Goal: Task Accomplishment & Management: Complete application form

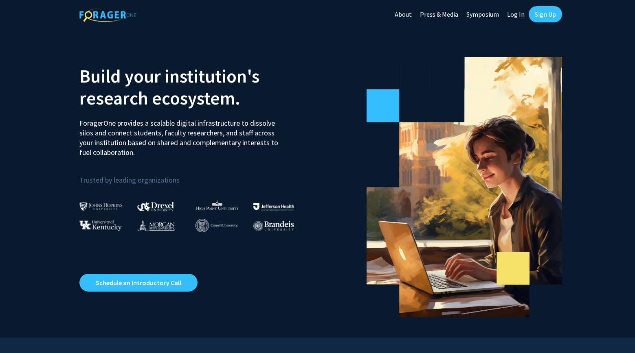
click at [546, 16] on link "Sign Up" at bounding box center [544, 14] width 33 height 16
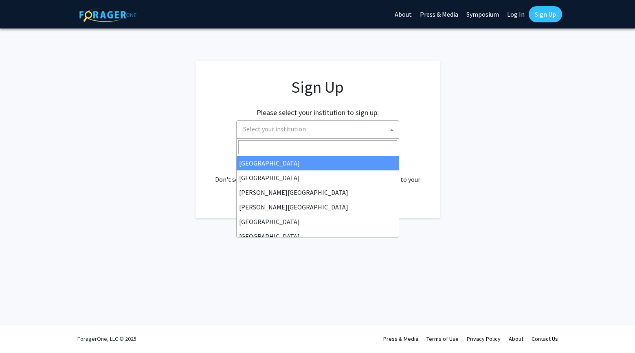
click at [333, 124] on span "Select your institution" at bounding box center [319, 129] width 159 height 17
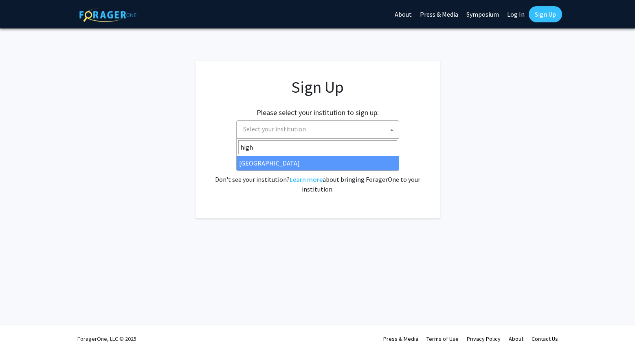
type input "high"
select select "2"
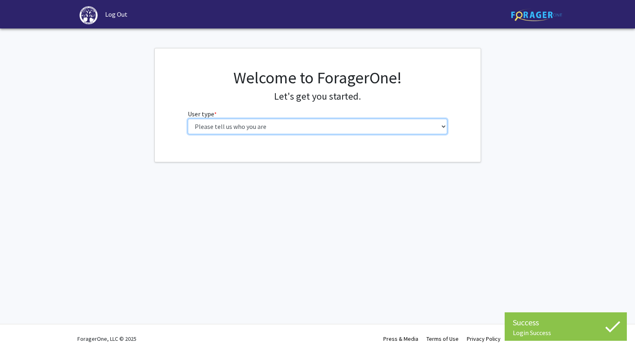
click at [358, 133] on select "Please tell us who you are Undergraduate Student Master's Student Doctoral Cand…" at bounding box center [317, 126] width 259 height 15
select select "1: undergrad"
click at [188, 119] on select "Please tell us who you are Undergraduate Student Master's Student Doctoral Cand…" at bounding box center [317, 126] width 259 height 15
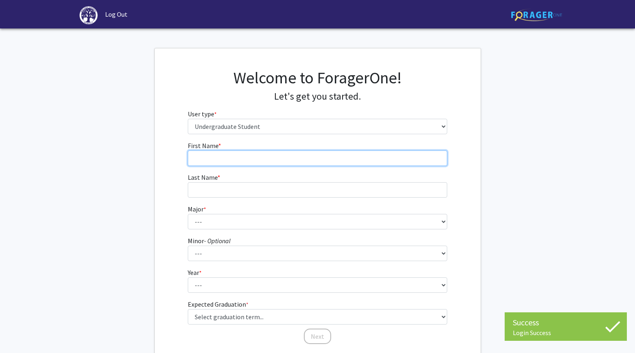
click at [346, 162] on input "First Name * required" at bounding box center [317, 158] width 259 height 15
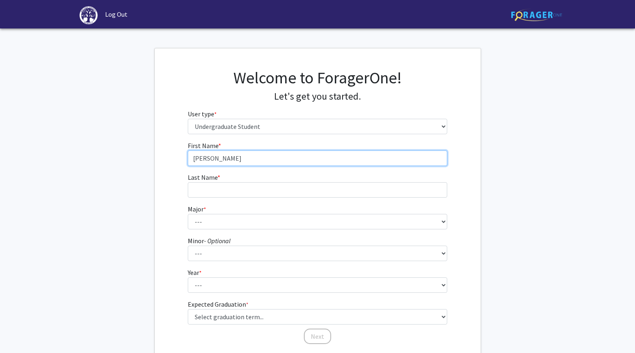
type input "Sarah"
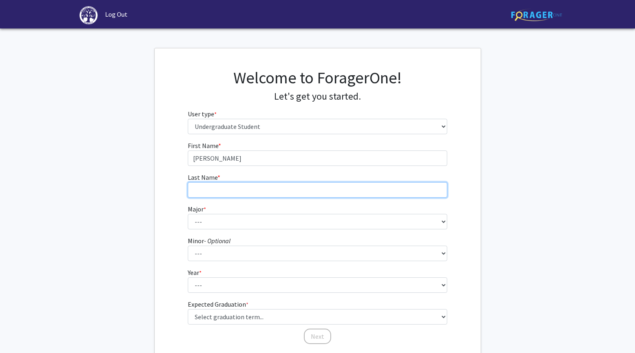
click at [348, 195] on input "Last Name * required" at bounding box center [317, 189] width 259 height 15
type input "Dailey"
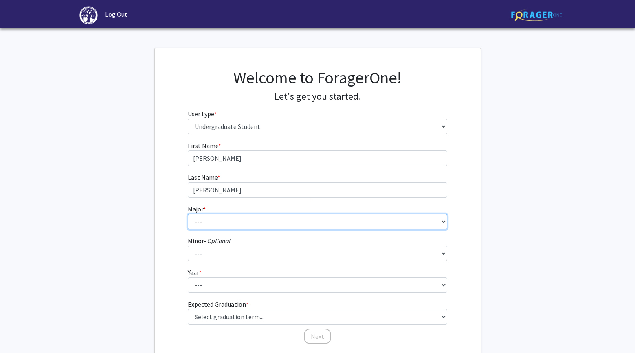
click at [358, 224] on select "--- Accounting Actuarial Science Advertising, Public Relations, and Strategic C…" at bounding box center [317, 221] width 259 height 15
select select "55: 204"
click at [188, 214] on select "--- Accounting Actuarial Science Advertising, Public Relations, and Strategic C…" at bounding box center [317, 221] width 259 height 15
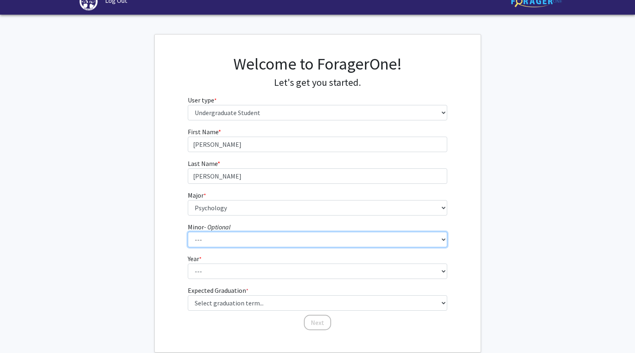
click at [236, 239] on select "--- Anthropology Chinese Civic Responsibility and Social Innovation Criminal Ju…" at bounding box center [317, 239] width 259 height 15
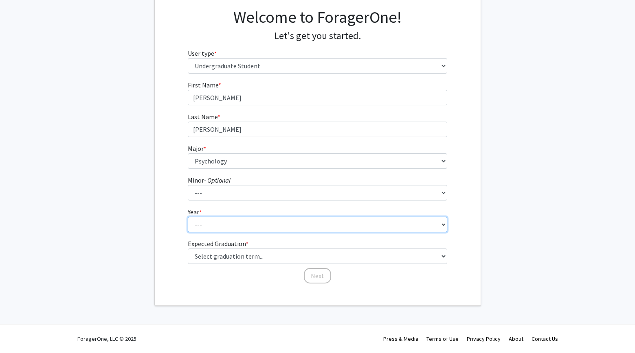
click at [236, 225] on select "--- First-year Sophomore Junior Senior Postbaccalaureate Certificate" at bounding box center [317, 224] width 259 height 15
select select "1: first-year"
click at [188, 217] on select "--- First-year Sophomore Junior Senior Postbaccalaureate Certificate" at bounding box center [317, 224] width 259 height 15
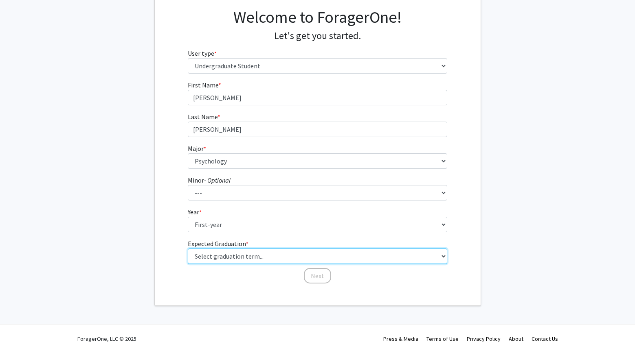
click at [230, 254] on select "Select graduation term... Spring 2025 Summer 2025 Fall 2025 Winter 2025 Spring …" at bounding box center [317, 256] width 259 height 15
select select "17: spring_2029"
click at [188, 249] on select "Select graduation term... Spring 2025 Summer 2025 Fall 2025 Winter 2025 Spring …" at bounding box center [317, 256] width 259 height 15
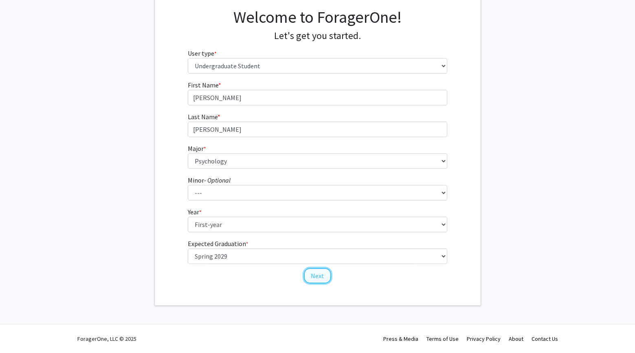
click at [322, 272] on button "Next" at bounding box center [317, 275] width 27 height 15
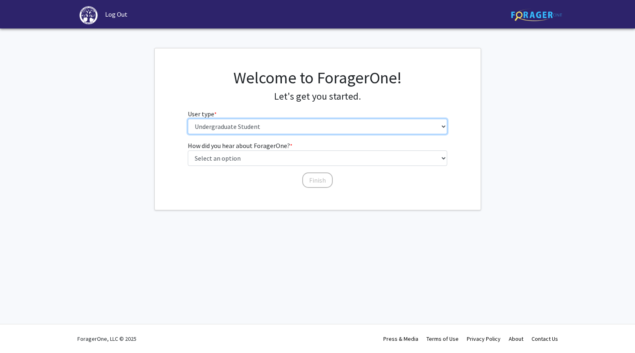
click at [306, 124] on select "Please tell us who you are Undergraduate Student Master's Student Doctoral Cand…" at bounding box center [317, 126] width 259 height 15
click at [188, 119] on select "Please tell us who you are Undergraduate Student Master's Student Doctoral Cand…" at bounding box center [317, 126] width 259 height 15
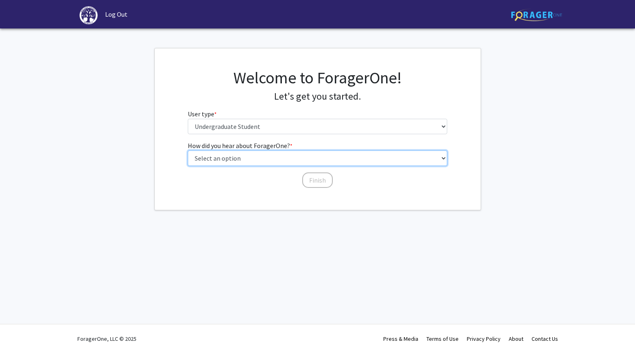
click at [291, 153] on select "Select an option Peer/student recommendation Faculty/staff recommendation Unive…" at bounding box center [317, 158] width 259 height 15
select select "3: university_website"
click at [188, 151] on select "Select an option Peer/student recommendation Faculty/staff recommendation Unive…" at bounding box center [317, 158] width 259 height 15
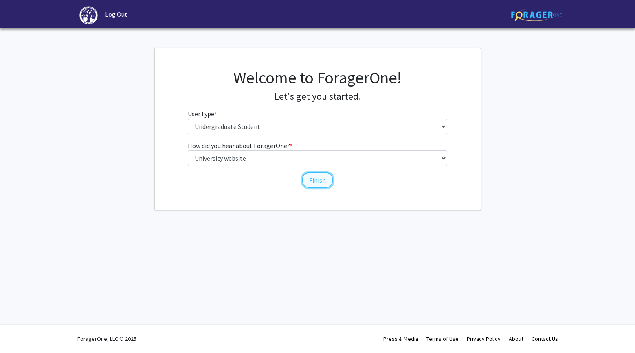
click at [314, 182] on button "Finish" at bounding box center [317, 180] width 31 height 15
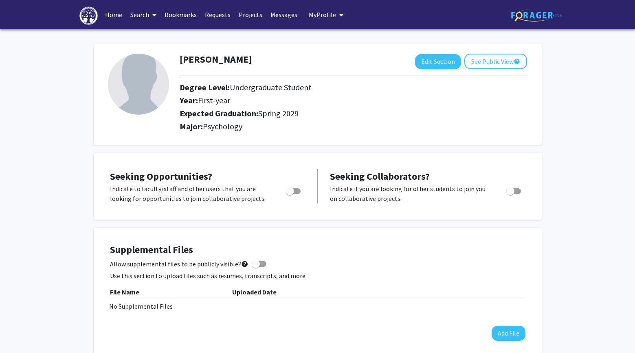
click at [116, 24] on link "Home" at bounding box center [113, 14] width 25 height 29
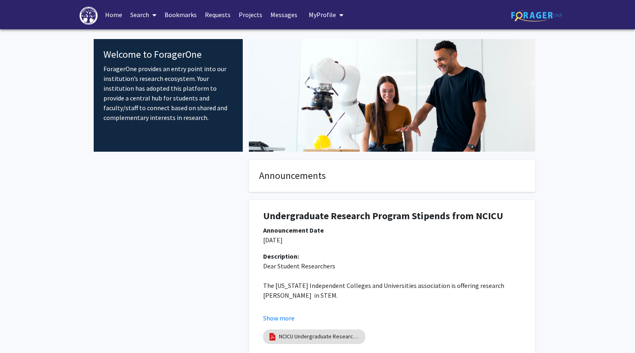
click at [246, 18] on link "Projects" at bounding box center [251, 14] width 32 height 29
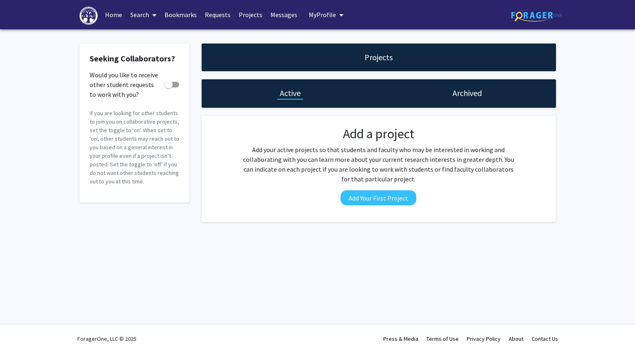
click at [117, 12] on link "Home" at bounding box center [113, 14] width 25 height 29
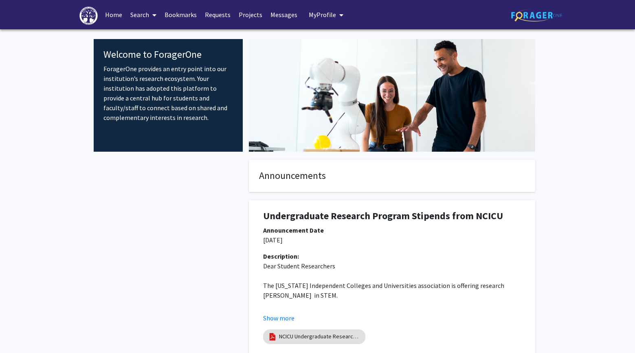
scroll to position [70, 0]
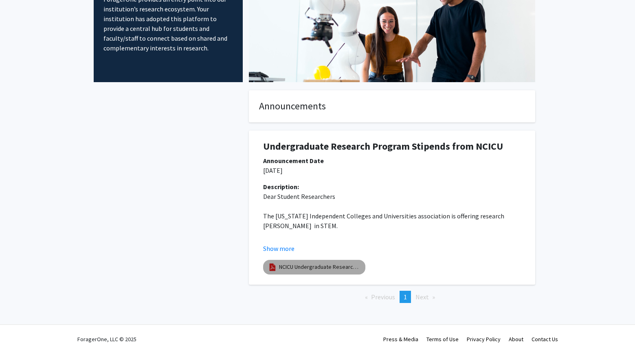
click at [337, 261] on mat-chip "NCICU Undergraduate Research Program - Application Form - 2021-2022" at bounding box center [314, 267] width 102 height 15
click at [282, 264] on link "NCICU Undergraduate Research Program - Application Form - 2021-2022" at bounding box center [319, 267] width 81 height 9
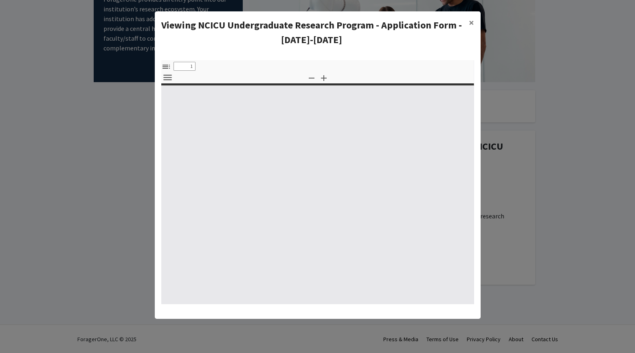
select select "custom"
type input "0"
select select "custom"
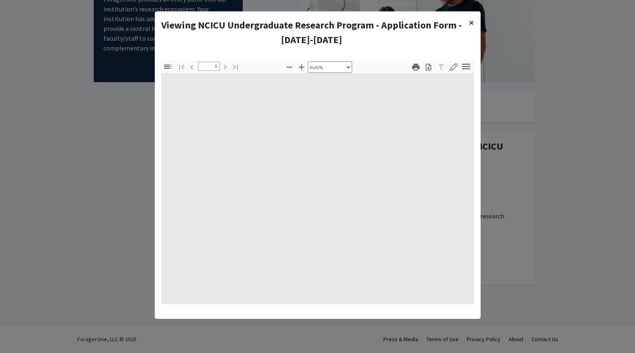
click at [471, 24] on span "×" at bounding box center [471, 22] width 5 height 13
